Goal: Task Accomplishment & Management: Complete application form

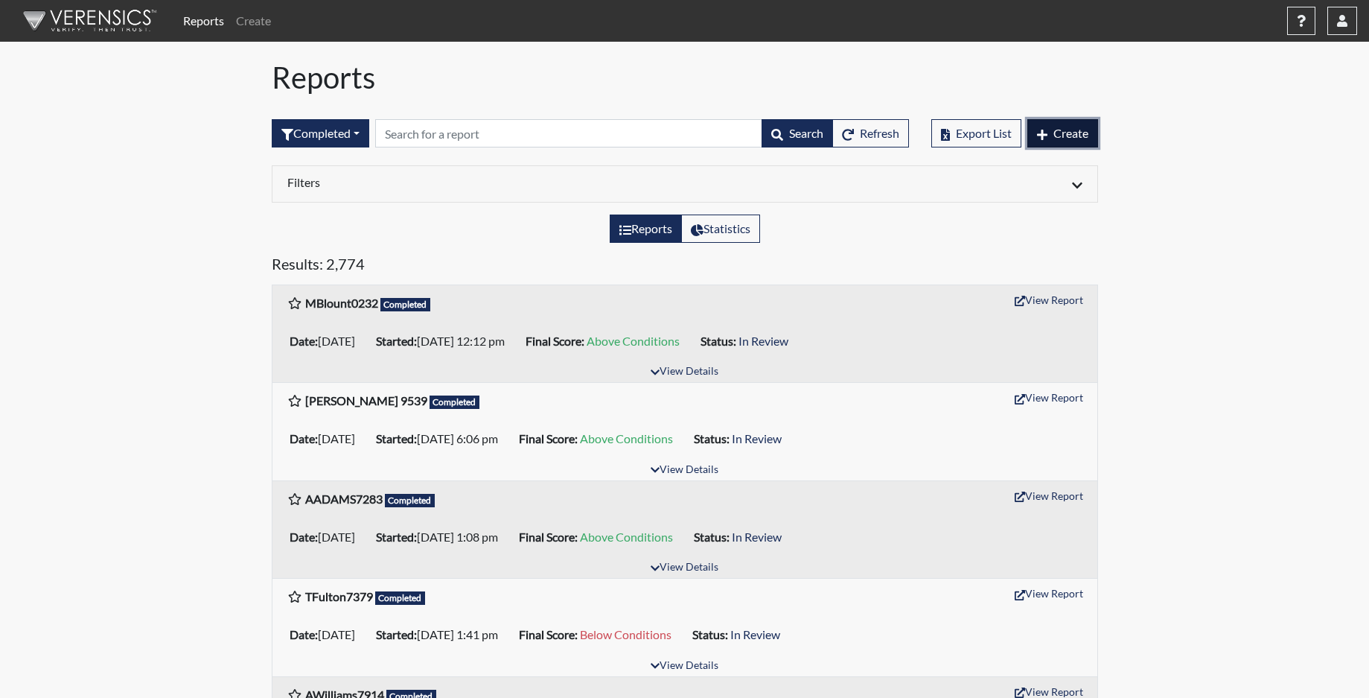
click at [1066, 129] on span "Create" at bounding box center [1071, 133] width 35 height 14
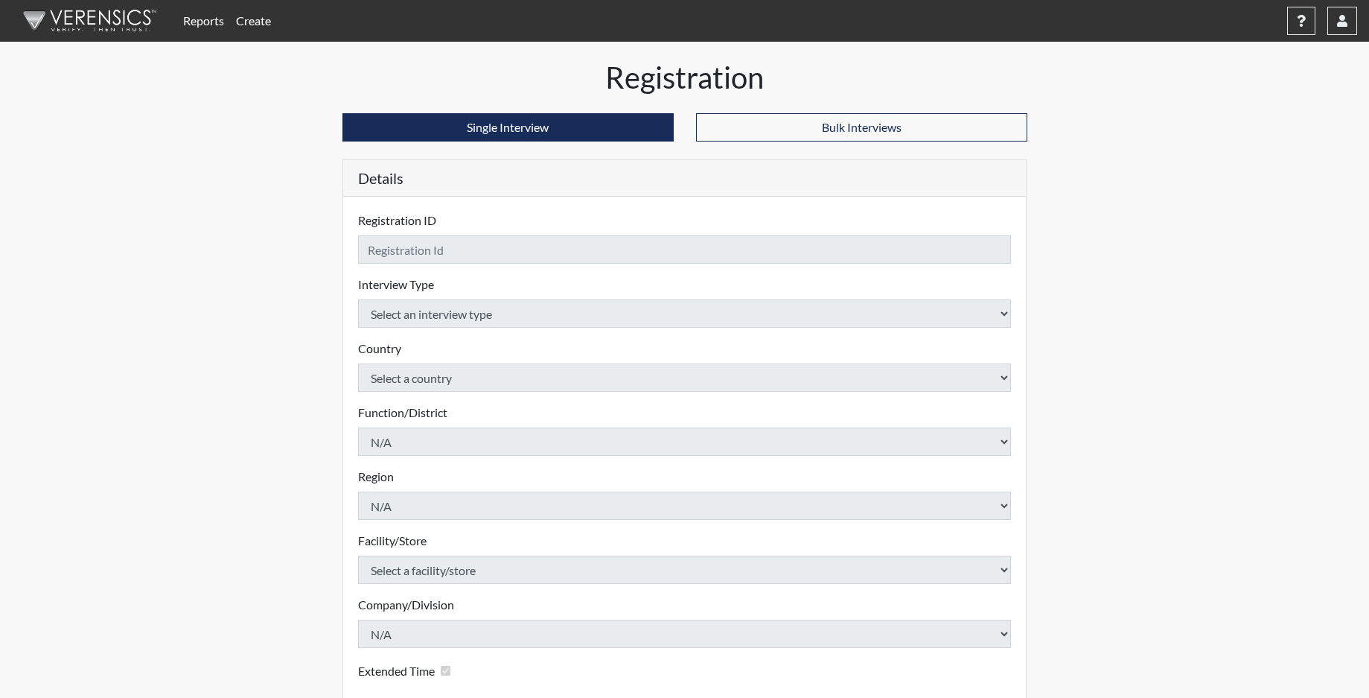
checkbox input "true"
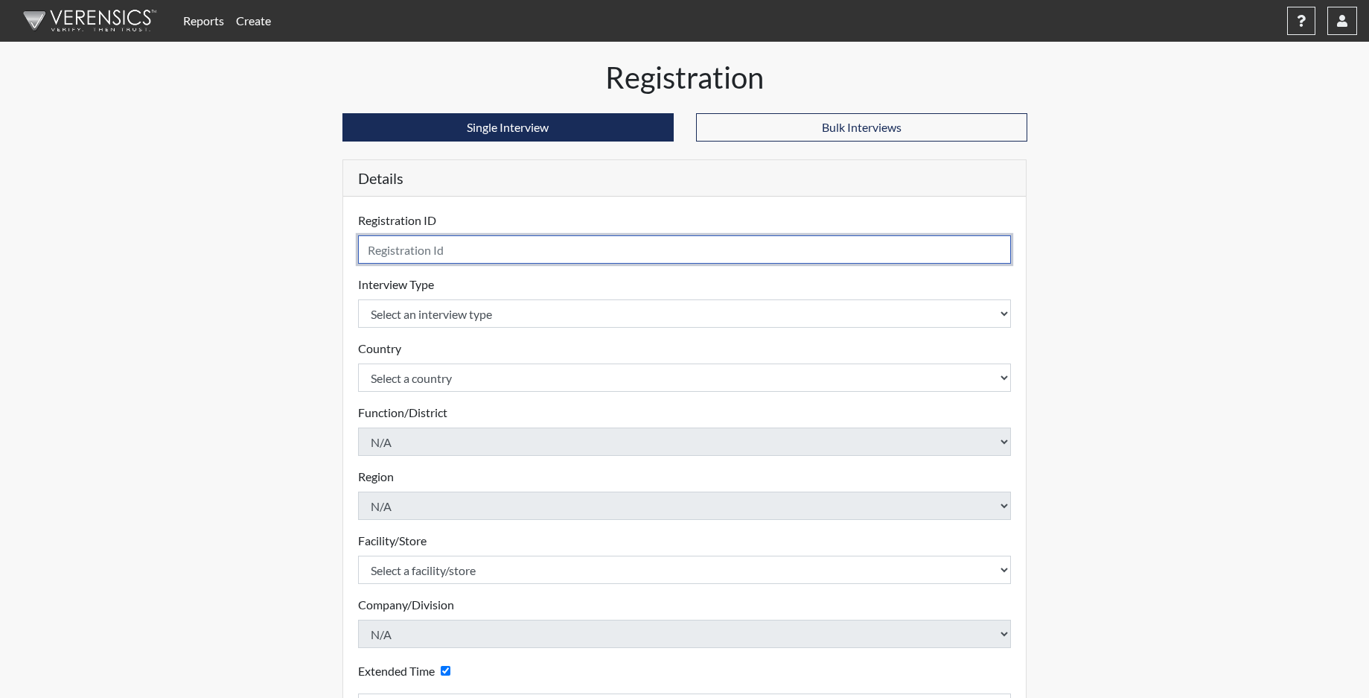
click at [429, 255] on input "text" at bounding box center [685, 249] width 654 height 28
type input "EJONES0718"
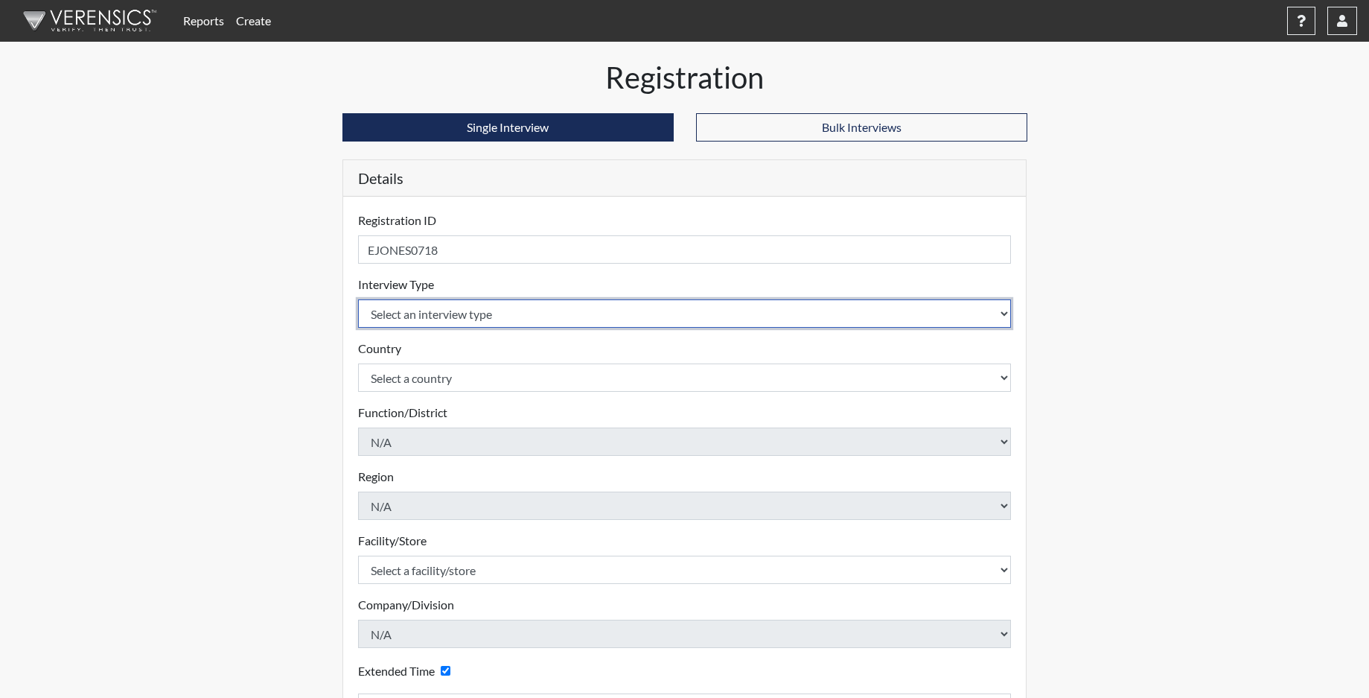
click at [436, 311] on select "Select an interview type Corrections Pre-Employment" at bounding box center [685, 313] width 654 height 28
select select "ff733e93-e1bf-11ea-9c9f-0eff0cf7eb8f"
click at [358, 299] on select "Select an interview type Corrections Pre-Employment" at bounding box center [685, 313] width 654 height 28
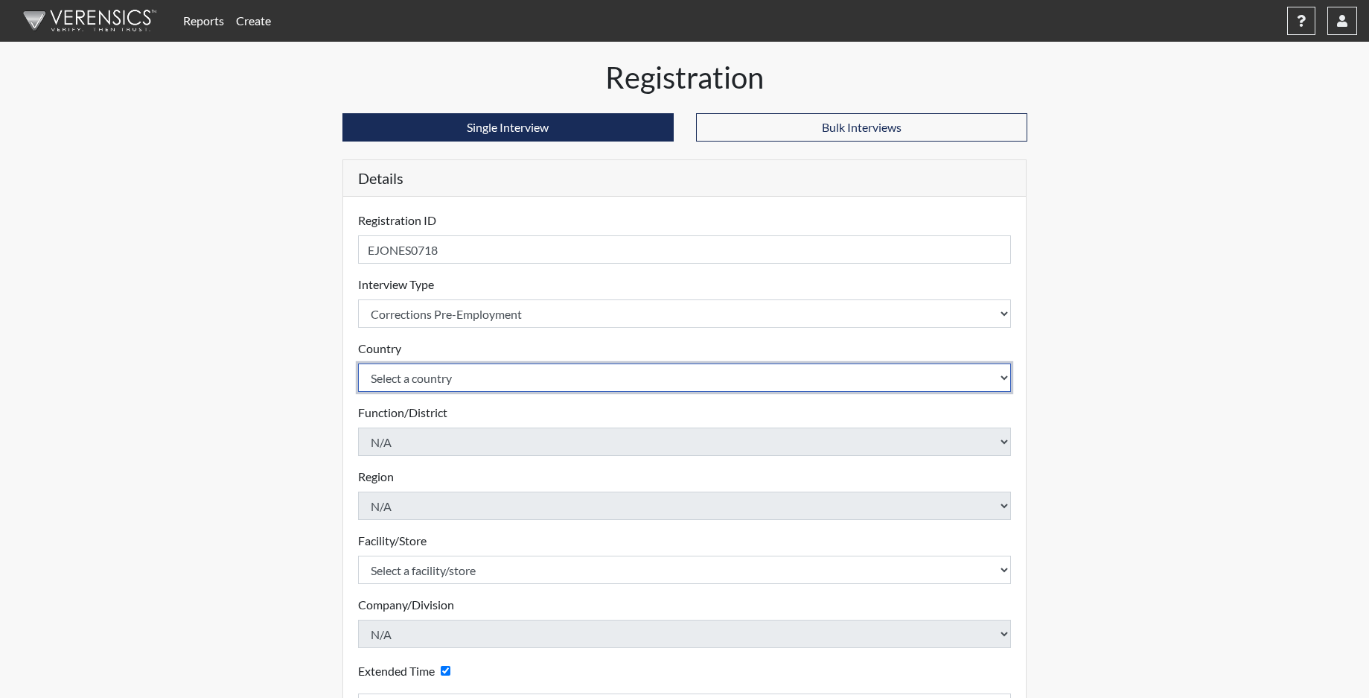
click at [422, 370] on select "Select a country [GEOGRAPHIC_DATA] [GEOGRAPHIC_DATA]" at bounding box center [685, 377] width 654 height 28
select select "united-states-of-[GEOGRAPHIC_DATA]"
click at [358, 363] on select "Select a country [GEOGRAPHIC_DATA] [GEOGRAPHIC_DATA]" at bounding box center [685, 377] width 654 height 28
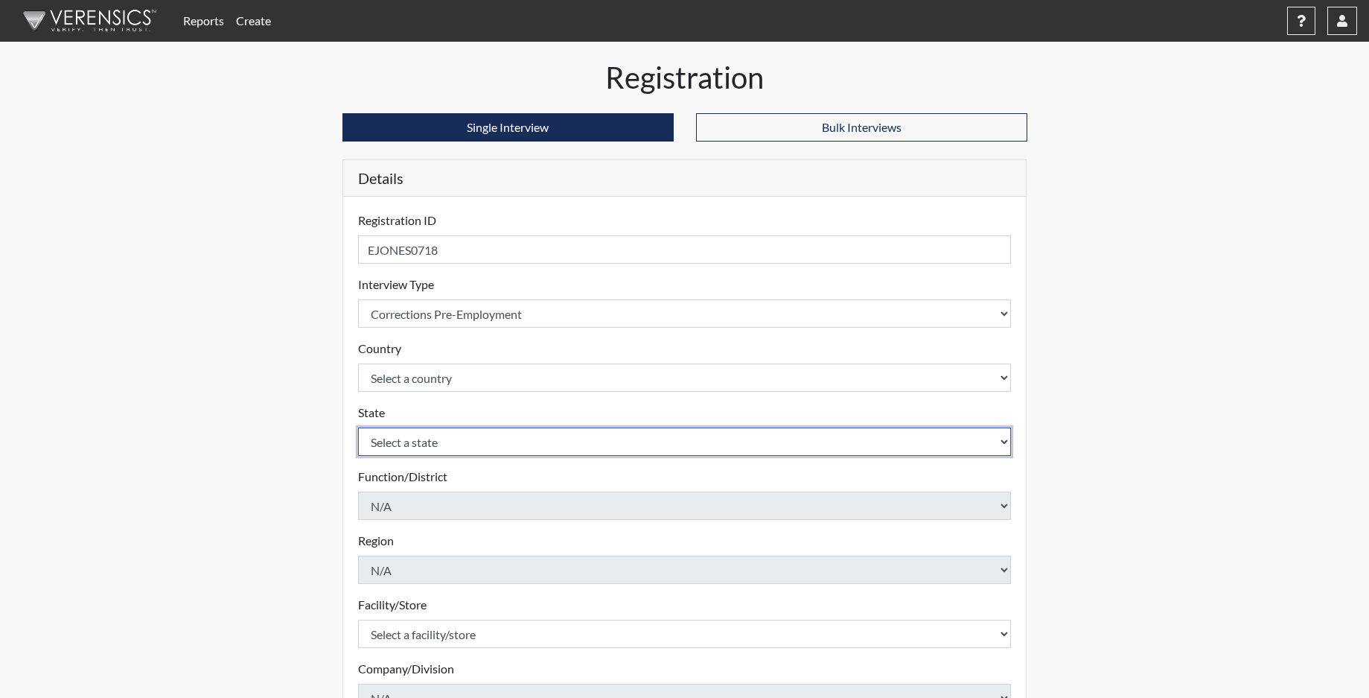
click at [427, 443] on select "Select a state [US_STATE] [US_STATE] [US_STATE] [US_STATE] [US_STATE] [US_STATE…" at bounding box center [685, 441] width 654 height 28
select select "SC"
click at [358, 427] on select "Select a state [US_STATE] [US_STATE] [US_STATE] [US_STATE] [US_STATE] [US_STATE…" at bounding box center [685, 441] width 654 height 28
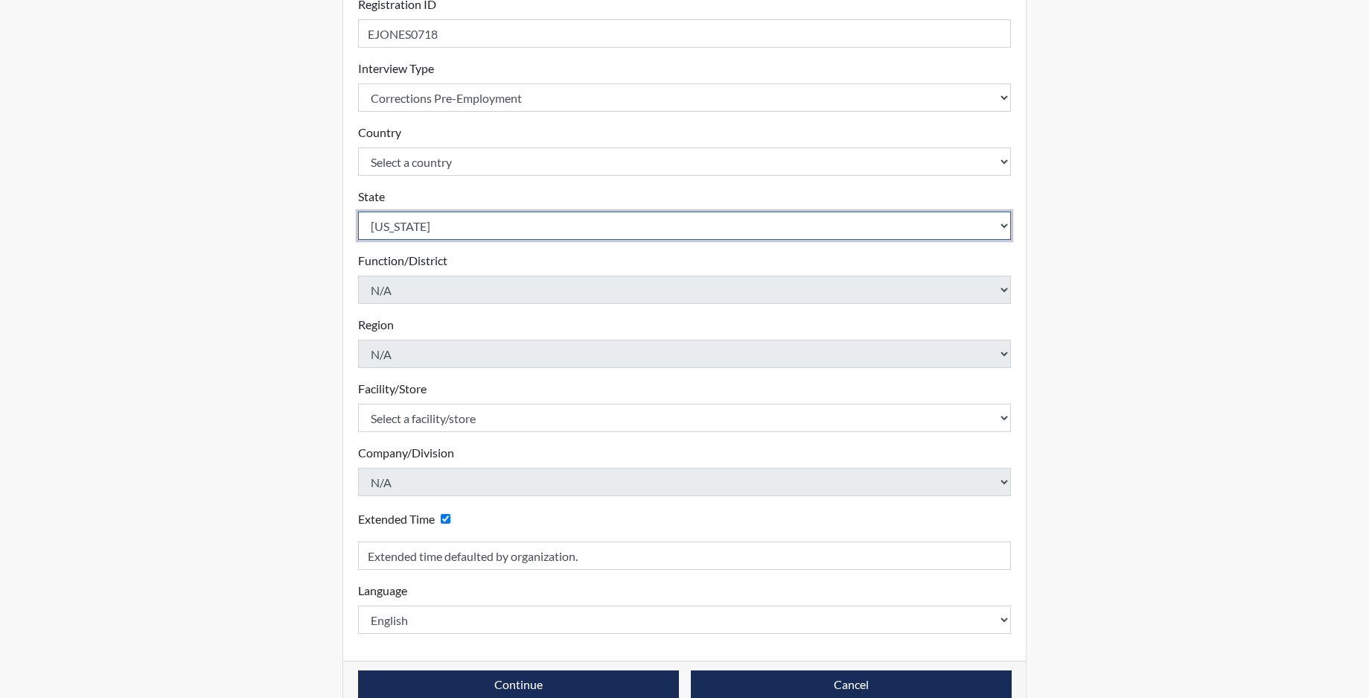
scroll to position [244, 0]
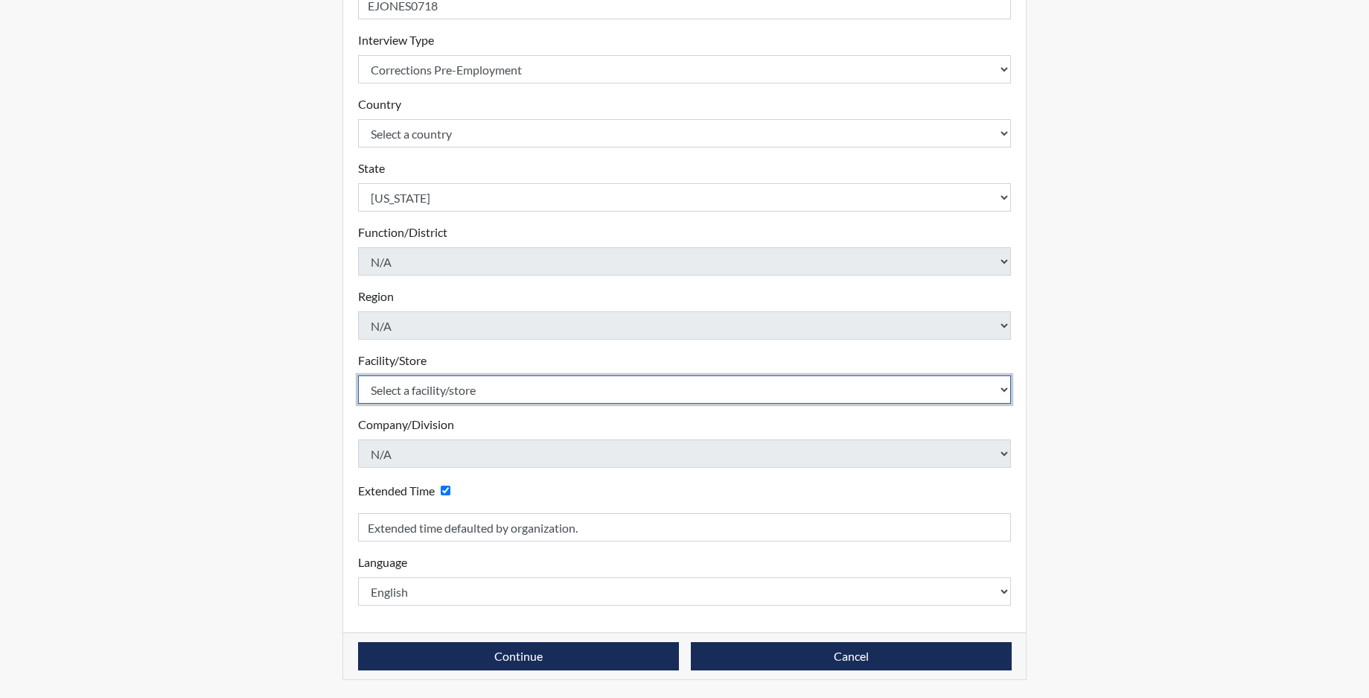
click at [437, 387] on select "Select a facility/store [GEOGRAPHIC_DATA] CI Broad River CI [PERSON_NAME] CI Di…" at bounding box center [685, 389] width 654 height 28
select select "6b2bc1c5-f1d6-4d28-88b9-775fabb55177"
click at [358, 375] on select "Select a facility/store [GEOGRAPHIC_DATA] CI Broad River CI [PERSON_NAME] CI Di…" at bounding box center [685, 389] width 654 height 28
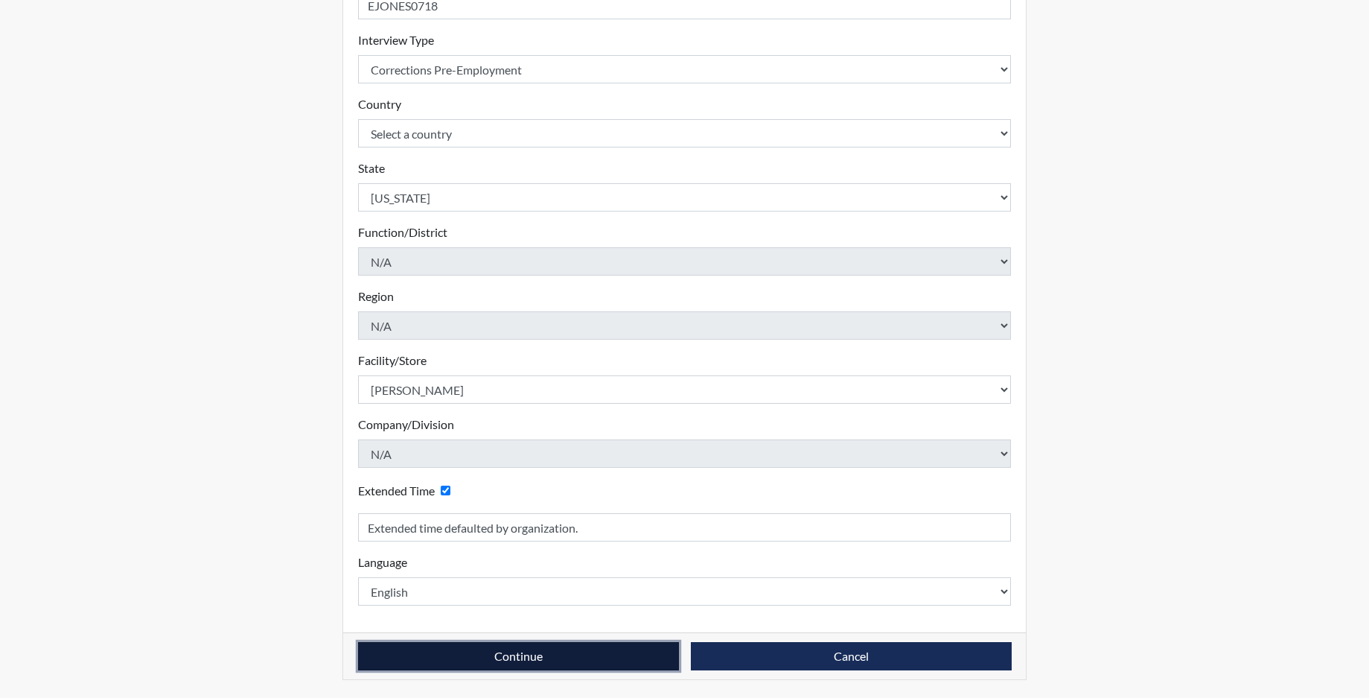
click at [520, 663] on button "Continue" at bounding box center [518, 656] width 321 height 28
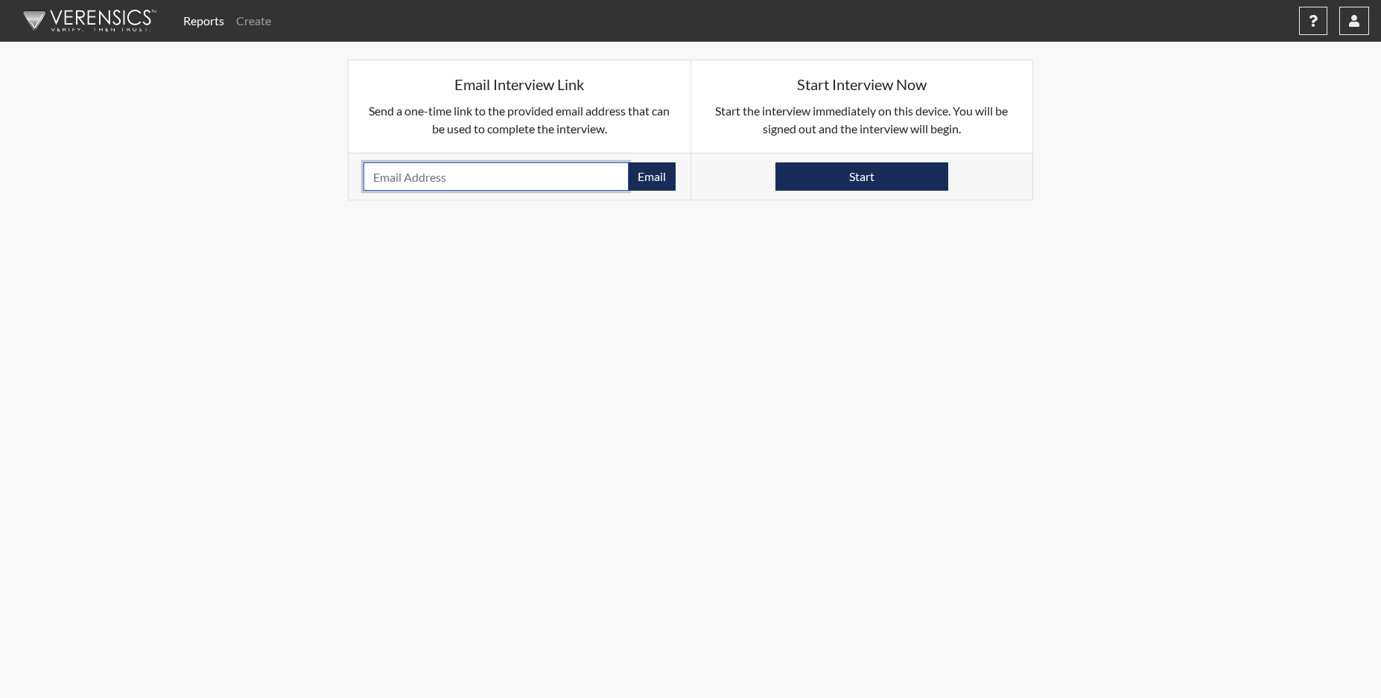
click at [441, 172] on input "email" at bounding box center [495, 176] width 265 height 28
paste input "[EMAIL_ADDRESS][DOMAIN_NAME]"
type input "[EMAIL_ADDRESS][DOMAIN_NAME]"
click at [658, 177] on button "Email" at bounding box center [652, 176] width 48 height 28
